Goal: Task Accomplishment & Management: Manage account settings

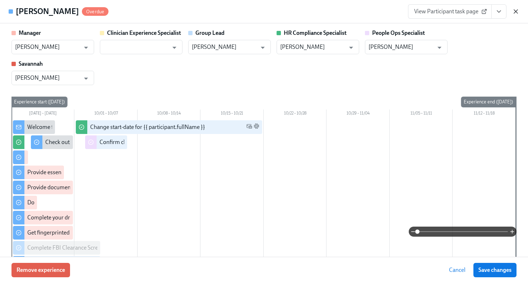
click at [517, 13] on icon "button" at bounding box center [516, 12] width 4 height 4
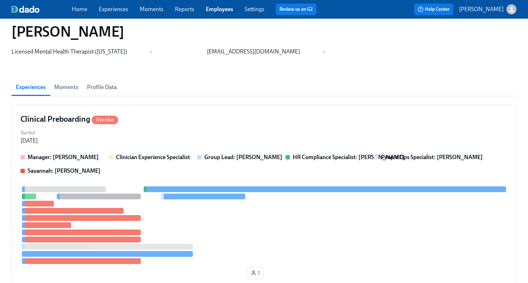
scroll to position [24, 0]
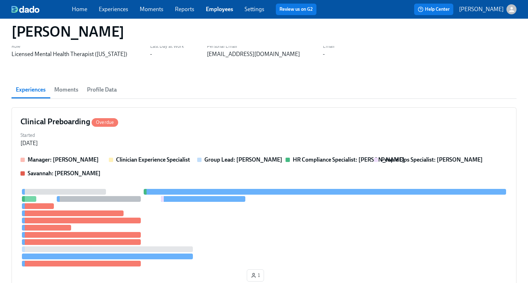
click at [224, 10] on link "Employees" at bounding box center [219, 9] width 27 height 7
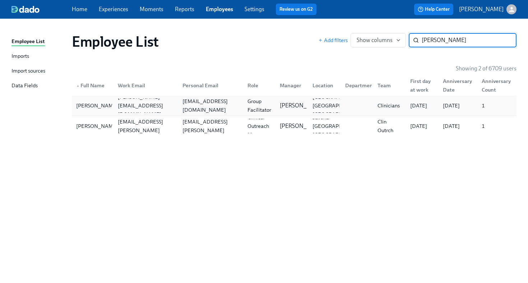
type input "emily de"
click at [187, 109] on div "dediago96@gmail.com" at bounding box center [211, 105] width 62 height 17
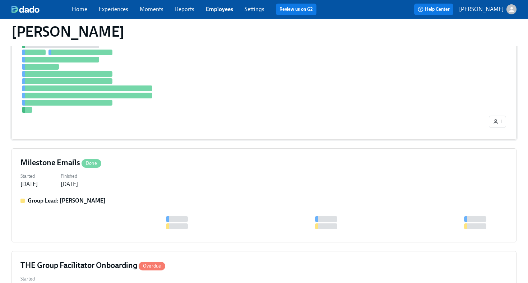
scroll to position [345, 0]
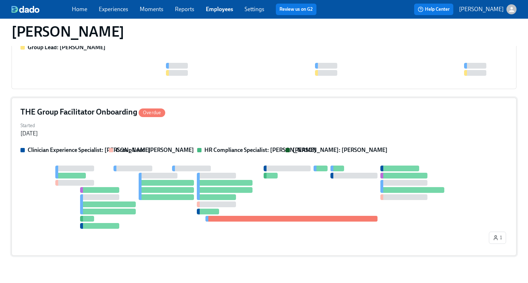
click at [203, 126] on div "Started May 22, 2025" at bounding box center [263, 128] width 487 height 17
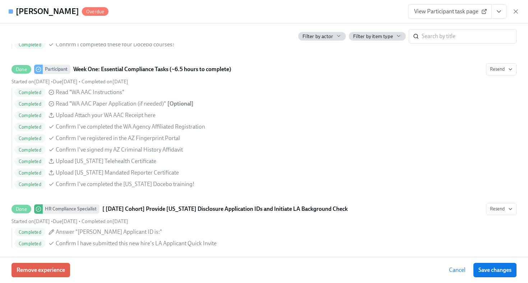
scroll to position [560, 0]
click at [501, 13] on icon "View task page" at bounding box center [499, 11] width 7 height 7
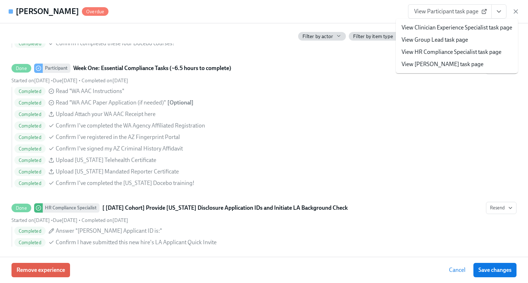
click at [470, 54] on link "View HR Compliance Specialist task page" at bounding box center [452, 52] width 100 height 8
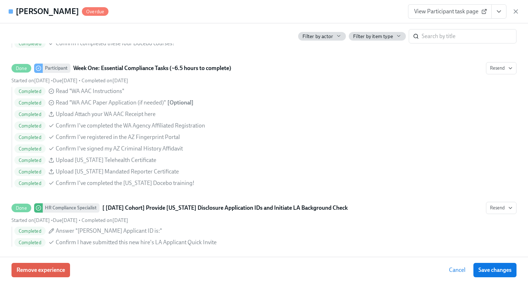
click at [425, 18] on link "View Participant task page" at bounding box center [450, 11] width 84 height 14
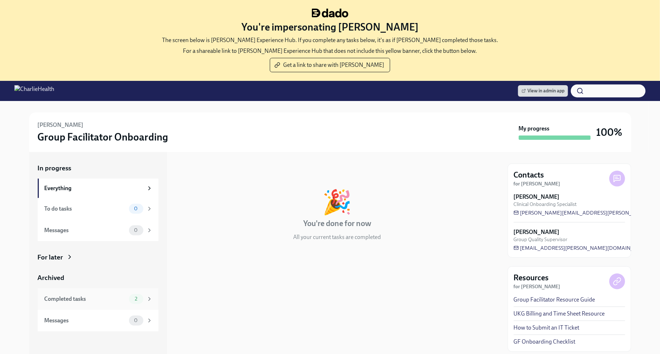
click at [135, 297] on span "2" at bounding box center [135, 298] width 11 height 5
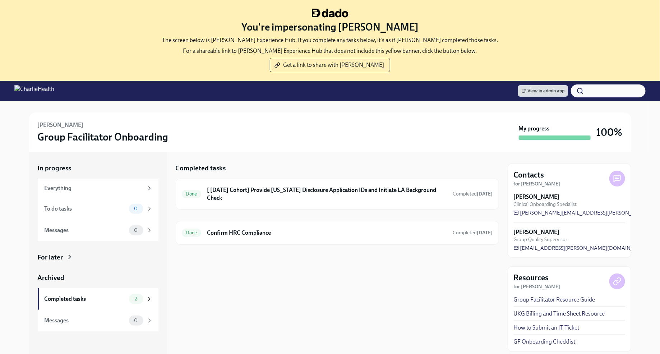
click at [68, 261] on div "For later" at bounding box center [98, 257] width 121 height 9
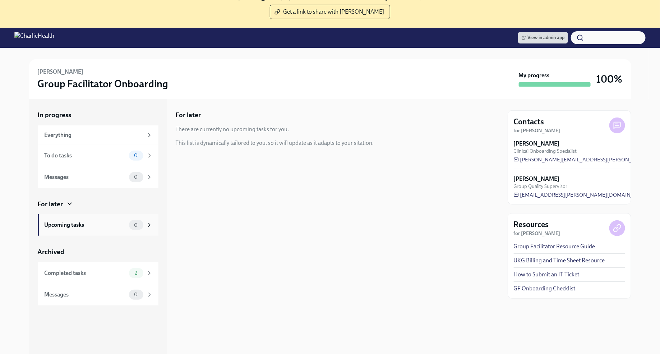
scroll to position [55, 0]
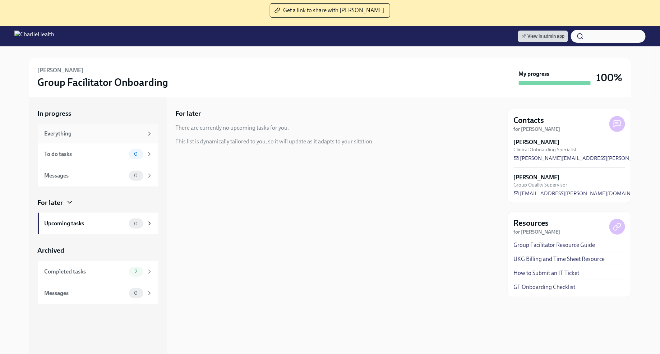
click at [137, 132] on div "Everything" at bounding box center [94, 134] width 99 height 8
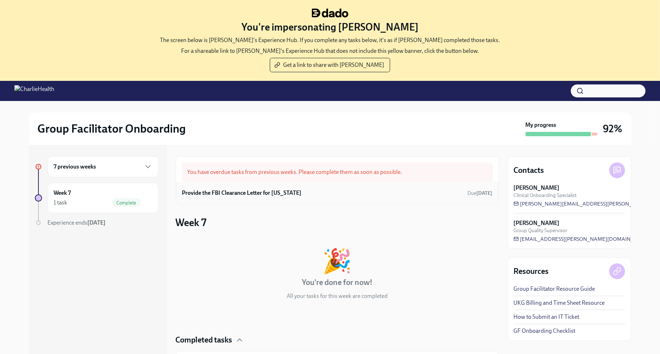
click at [348, 197] on div "Provide the FBI Clearance Letter for [US_STATE] Due [DATE]" at bounding box center [337, 193] width 311 height 11
